Goal: Navigation & Orientation: Go to known website

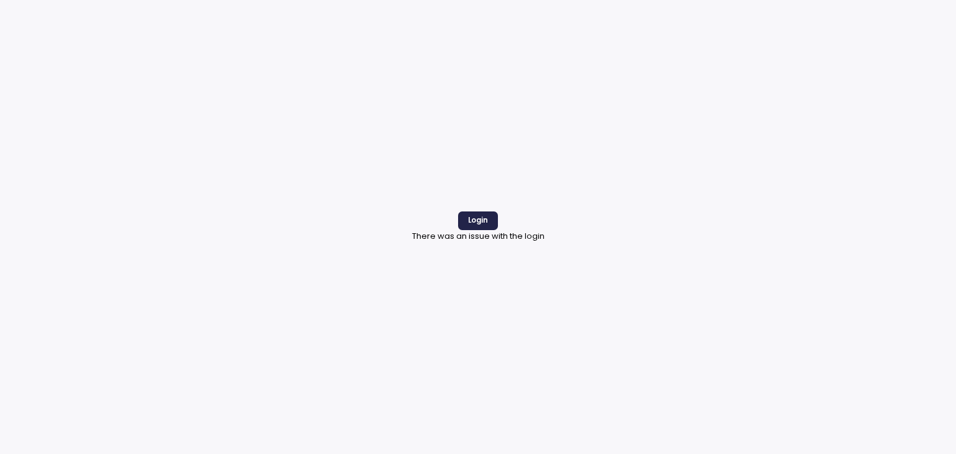
click at [452, 239] on p "There was an issue with the login" at bounding box center [478, 236] width 133 height 12
click at [494, 225] on button "Login" at bounding box center [477, 221] width 39 height 18
click at [503, 235] on p "There was an issue with the login" at bounding box center [478, 236] width 133 height 12
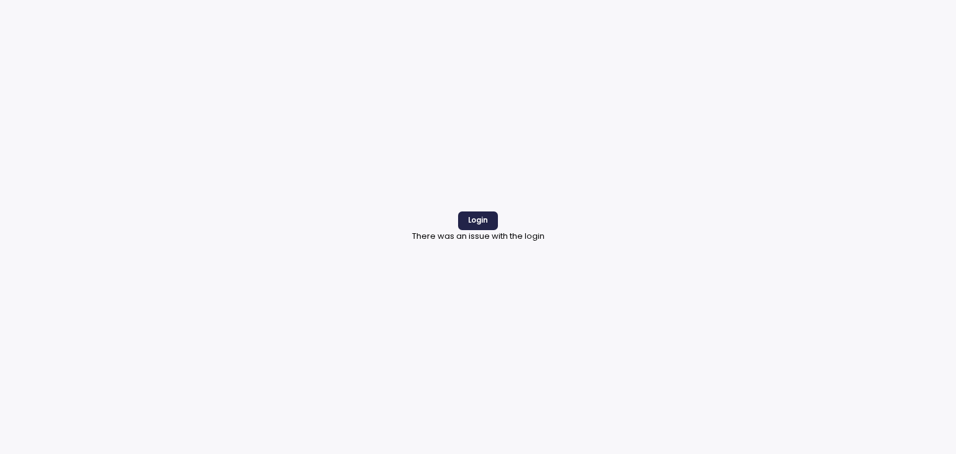
click at [509, 235] on p "There was an issue with the login" at bounding box center [478, 236] width 133 height 12
click at [509, 237] on p "There was an issue with the login" at bounding box center [478, 236] width 133 height 12
click at [667, 165] on div "Login There was an issue with the login" at bounding box center [478, 227] width 956 height 454
